Goal: Information Seeking & Learning: Find contact information

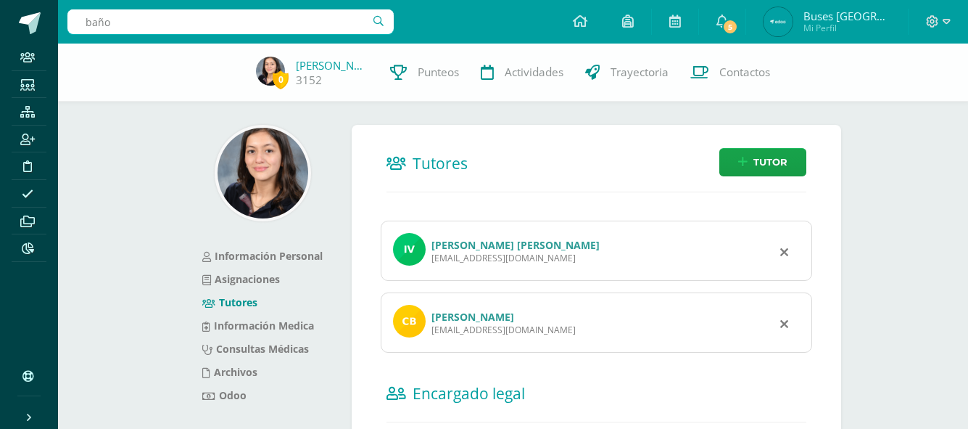
click at [135, 23] on input "baño" at bounding box center [230, 21] width 326 height 25
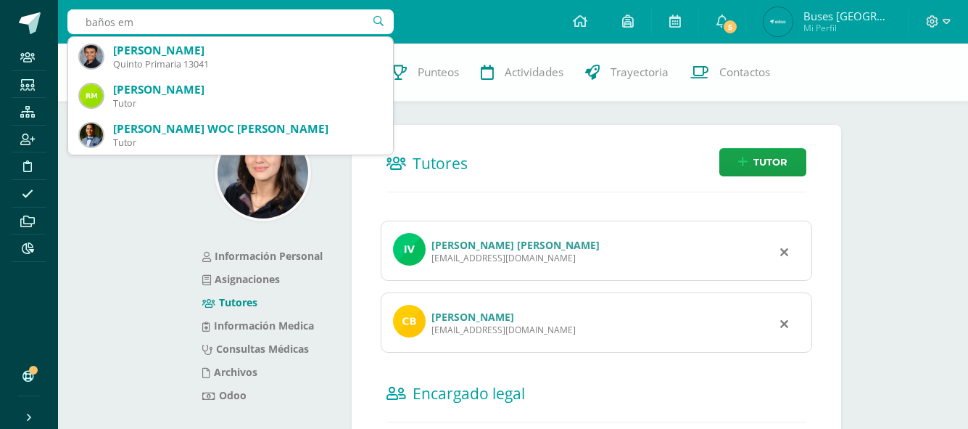
type input "baños emi"
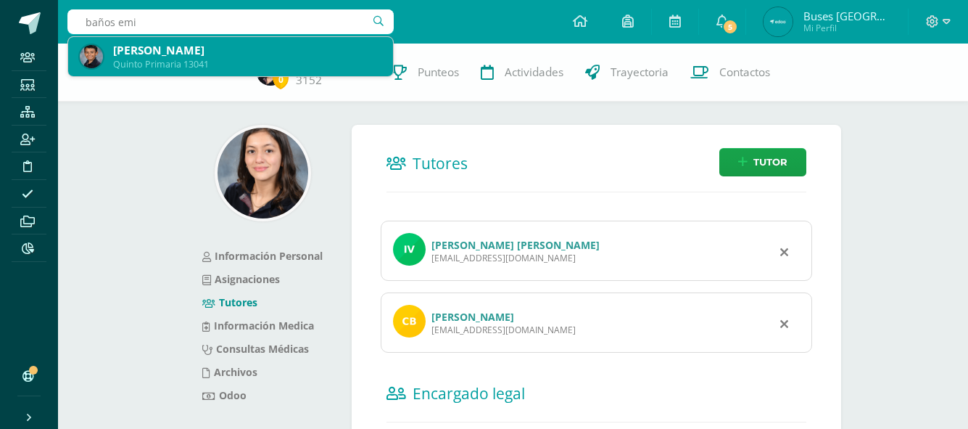
click at [164, 54] on div "[PERSON_NAME]" at bounding box center [247, 50] width 268 height 15
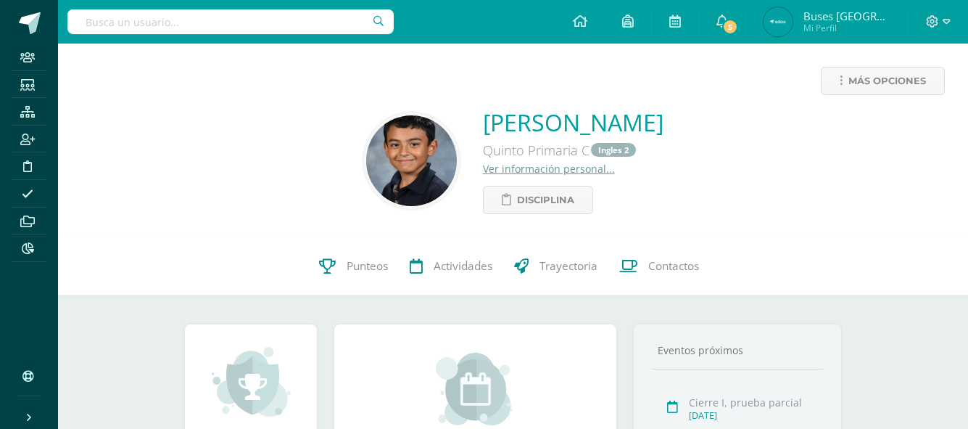
click at [483, 168] on link "Ver información personal..." at bounding box center [549, 169] width 132 height 14
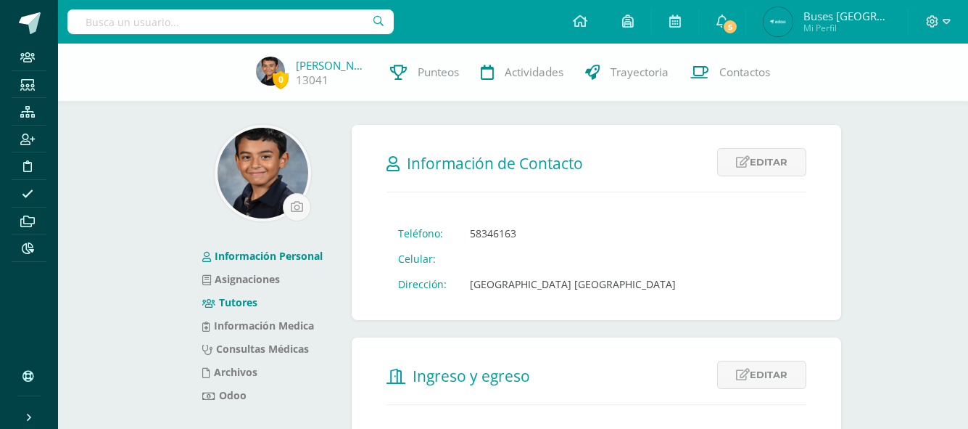
click at [255, 297] on link "Tutores" at bounding box center [229, 302] width 55 height 14
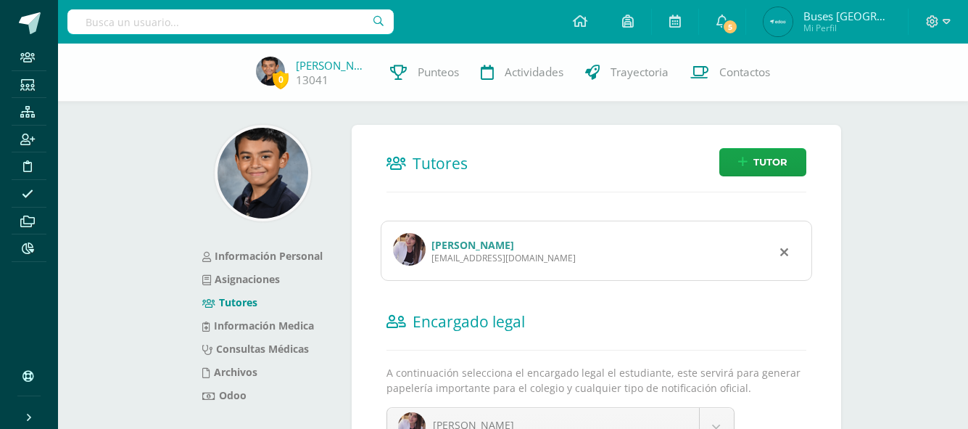
click at [487, 252] on div "jackylo-k@hotmail.com" at bounding box center [503, 258] width 144 height 12
click at [487, 250] on link "Jackeline Masiel Valenzuela Mazariegos" at bounding box center [472, 245] width 83 height 14
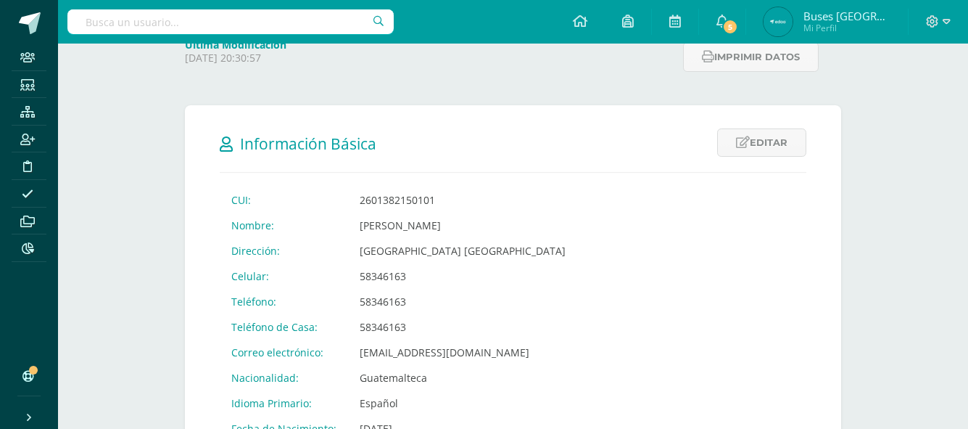
scroll to position [363, 0]
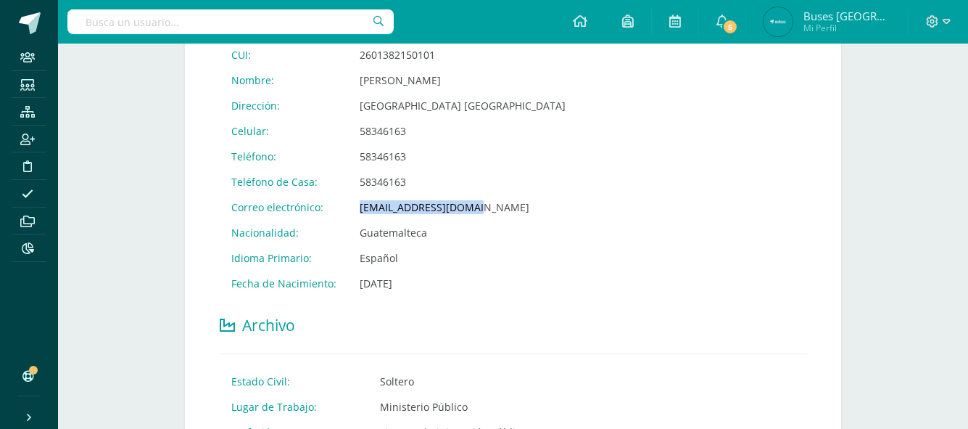
drag, startPoint x: 356, startPoint y: 208, endPoint x: 463, endPoint y: 207, distance: 106.6
click at [463, 207] on td "[EMAIL_ADDRESS][DOMAIN_NAME]" at bounding box center [462, 206] width 229 height 25
copy td "[EMAIL_ADDRESS][DOMAIN_NAME]"
click at [299, 31] on input "text" at bounding box center [230, 21] width 326 height 25
type input "ficher"
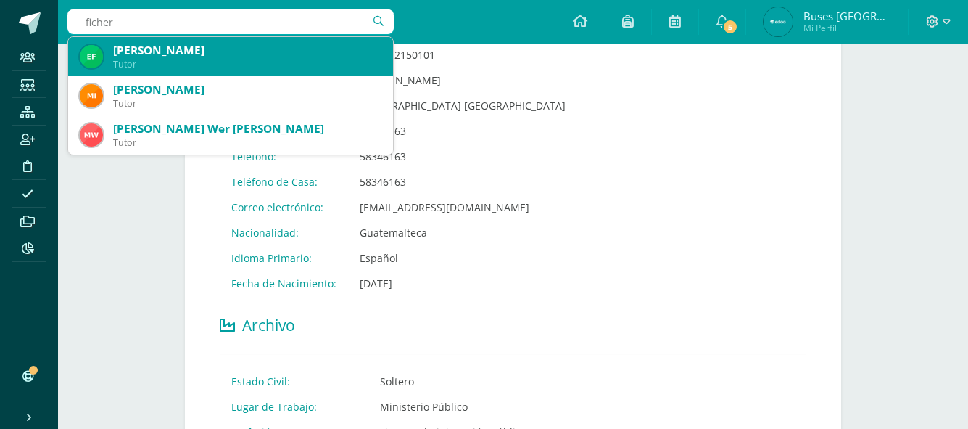
click at [153, 48] on div "[PERSON_NAME]" at bounding box center [247, 50] width 268 height 15
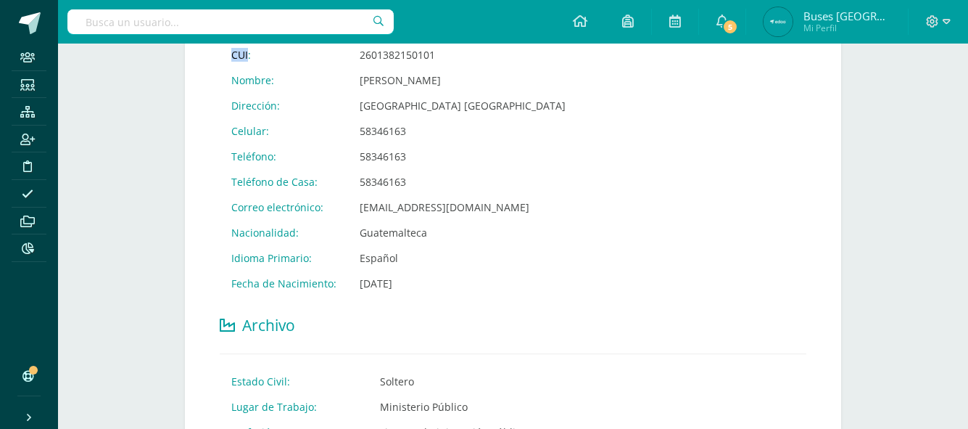
click at [153, 48] on div "Más opciones Jackeline Masiel Valenzuela Mazariegos Padre de Familia Última Mod…" at bounding box center [513, 358] width 910 height 1355
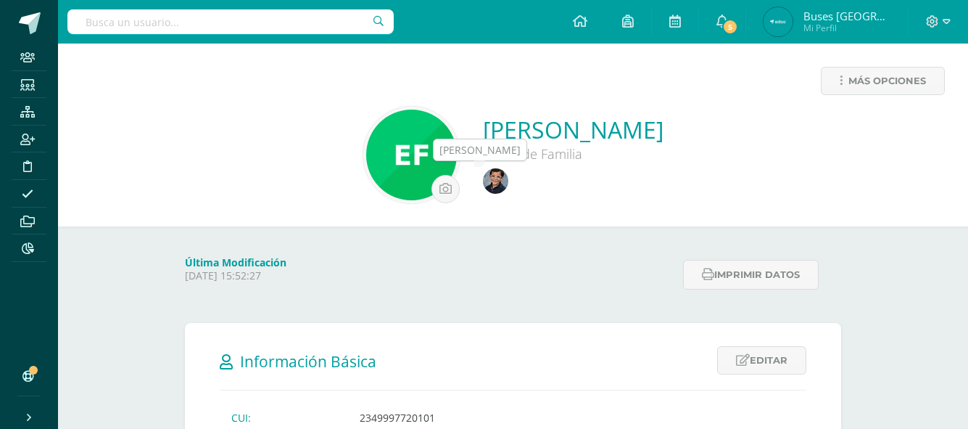
click at [508, 187] on img at bounding box center [495, 180] width 25 height 25
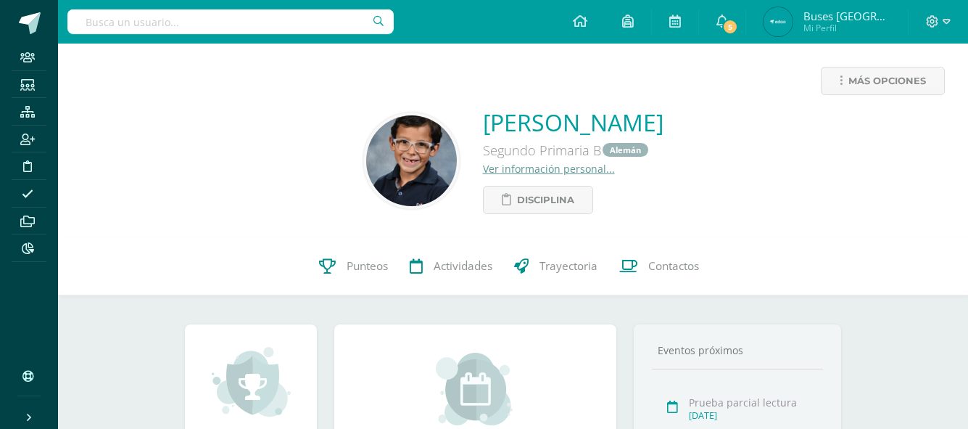
click at [487, 170] on link "Ver información personal..." at bounding box center [549, 169] width 132 height 14
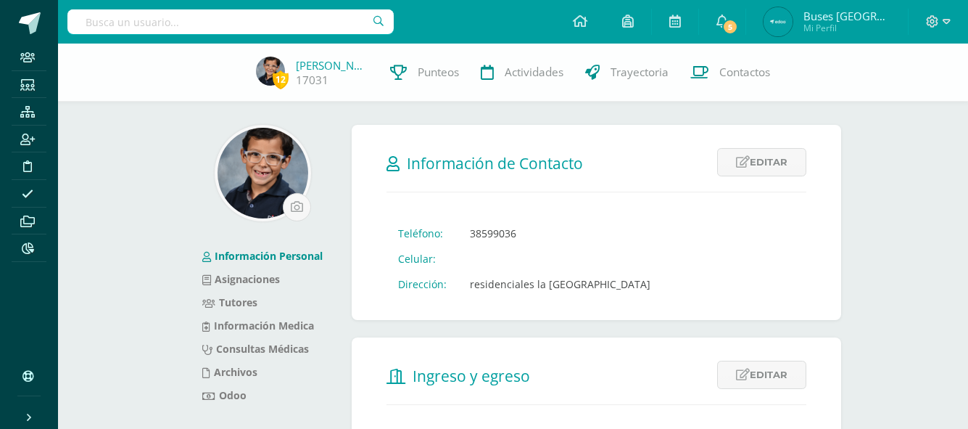
scroll to position [145, 0]
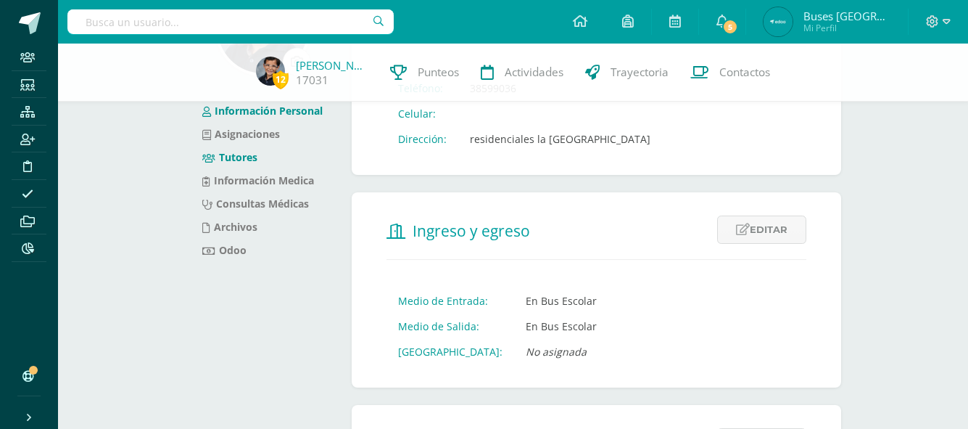
click at [241, 157] on link "Tutores" at bounding box center [229, 157] width 55 height 14
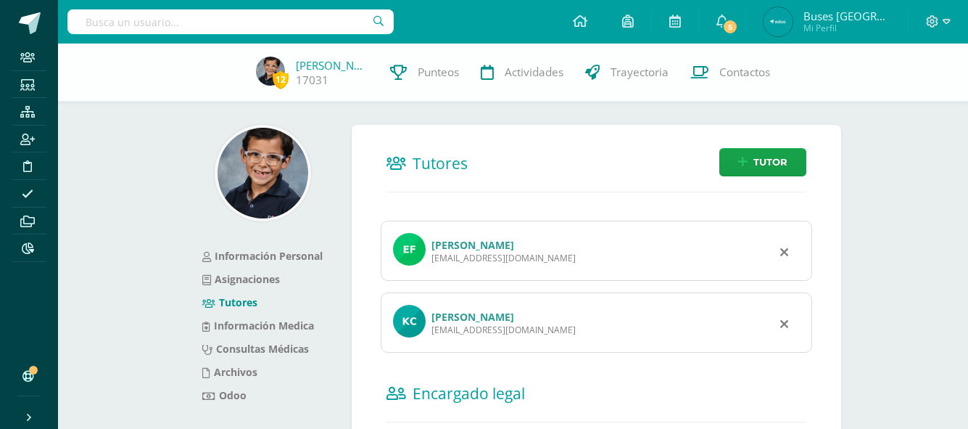
click at [452, 241] on link "[PERSON_NAME]" at bounding box center [472, 245] width 83 height 14
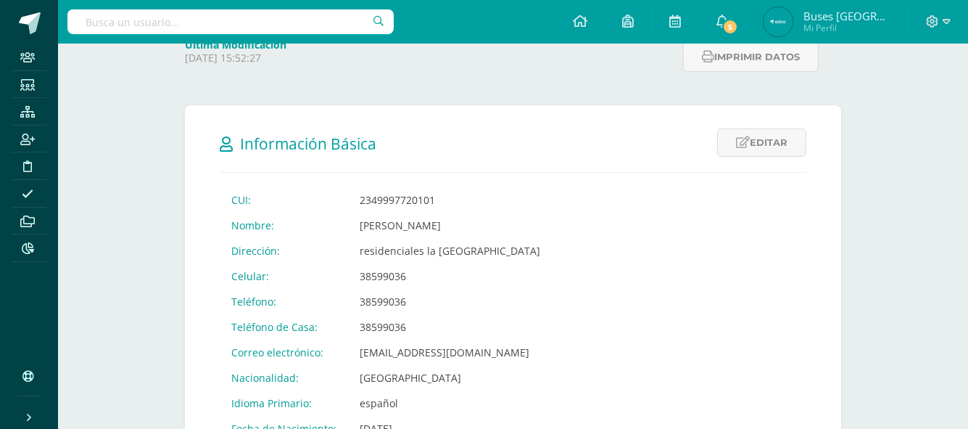
scroll to position [290, 0]
